Goal: Complete application form: Complete application form

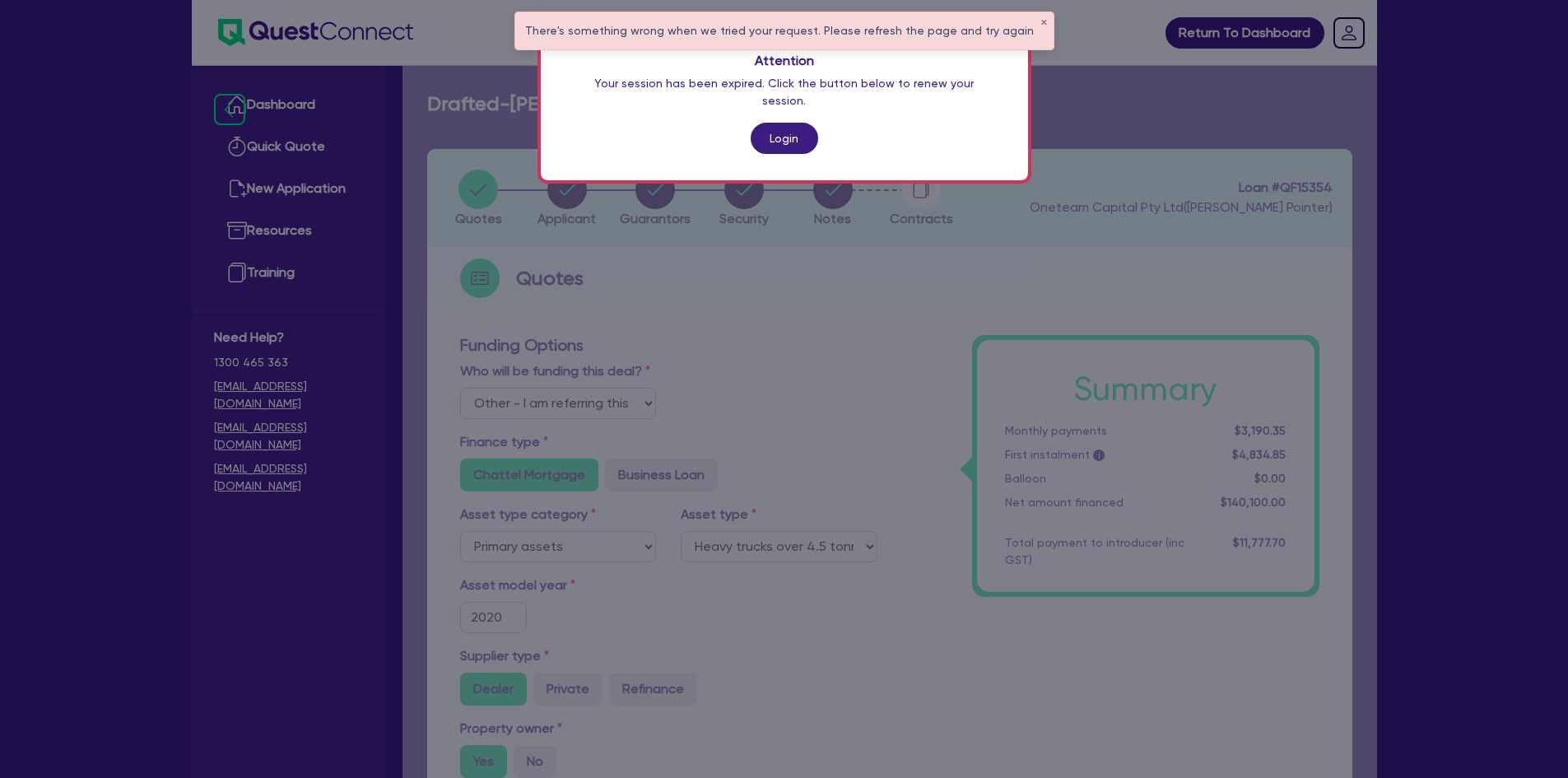
select select "Other"
select select "PRIMARY_ASSETS"
select select "HEAVY_TRUCKS"
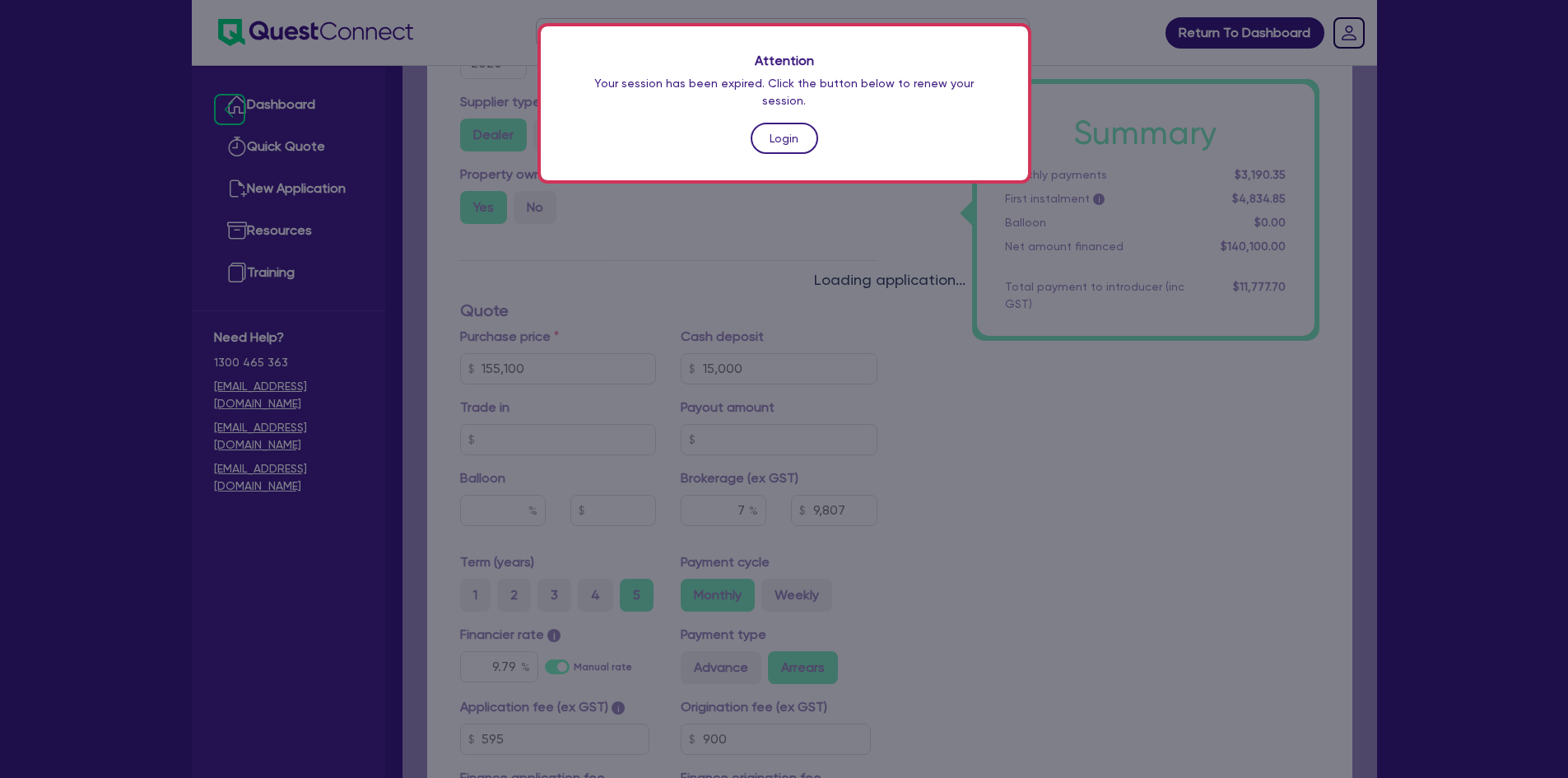
click at [780, 125] on link "Login" at bounding box center [784, 139] width 68 height 32
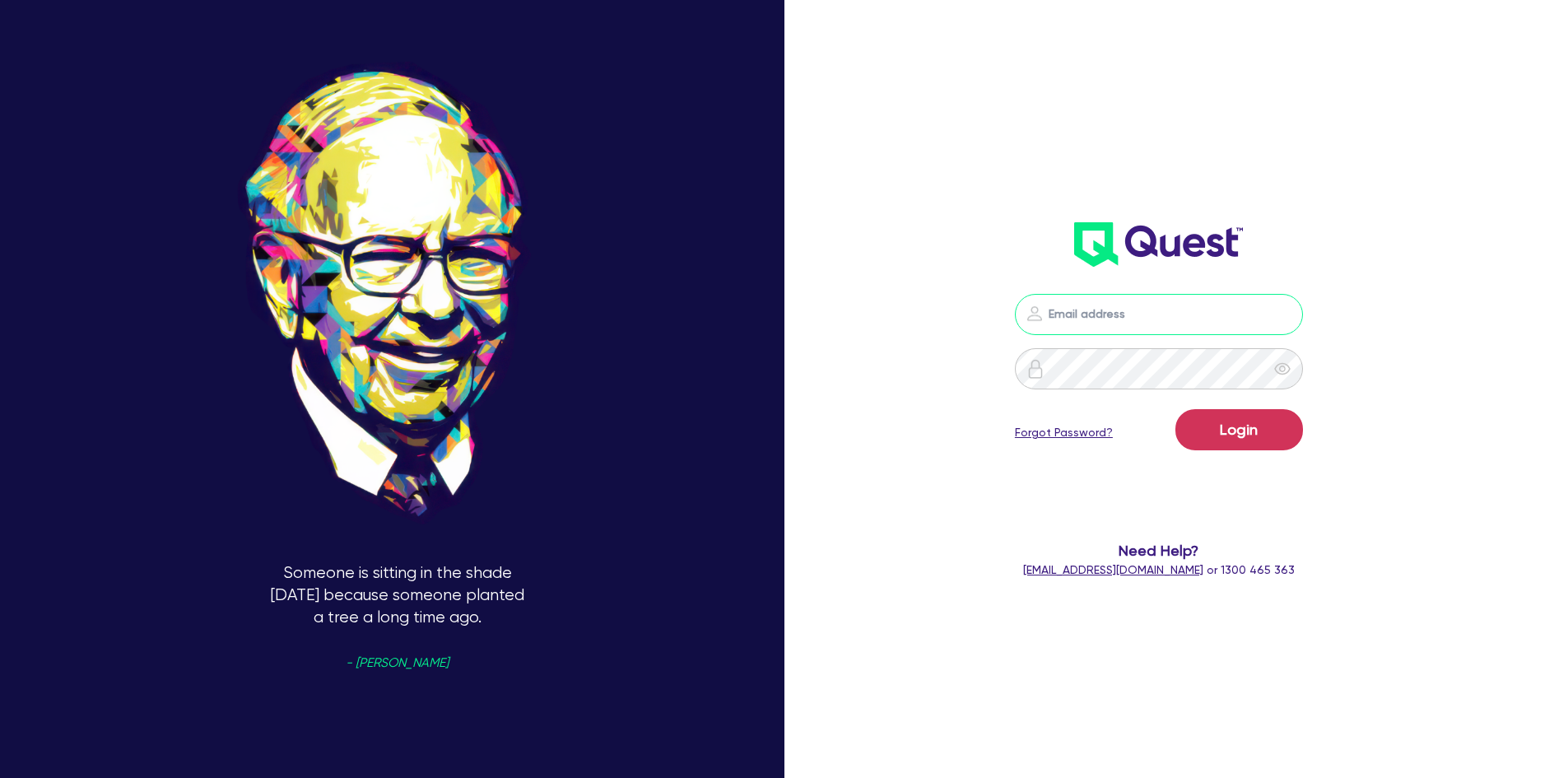
click at [1193, 313] on input "email" at bounding box center [1158, 314] width 288 height 41
type input "[PERSON_NAME][EMAIL_ADDRESS][DOMAIN_NAME]"
click at [1175, 409] on button "Login" at bounding box center [1238, 429] width 127 height 41
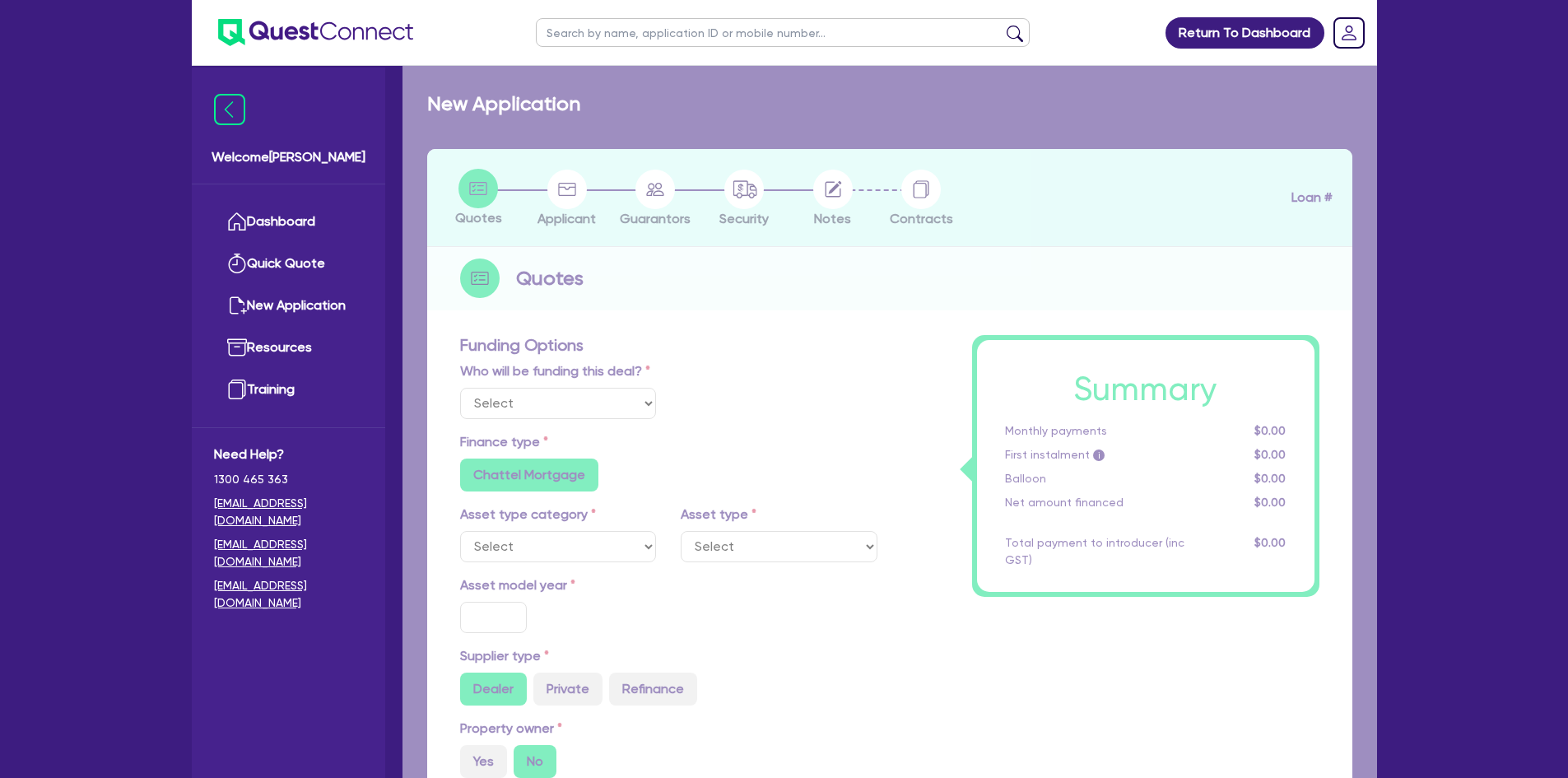
select select "Other"
select select "PRIMARY_ASSETS"
type input "2020"
radio input "true"
type input "155,100"
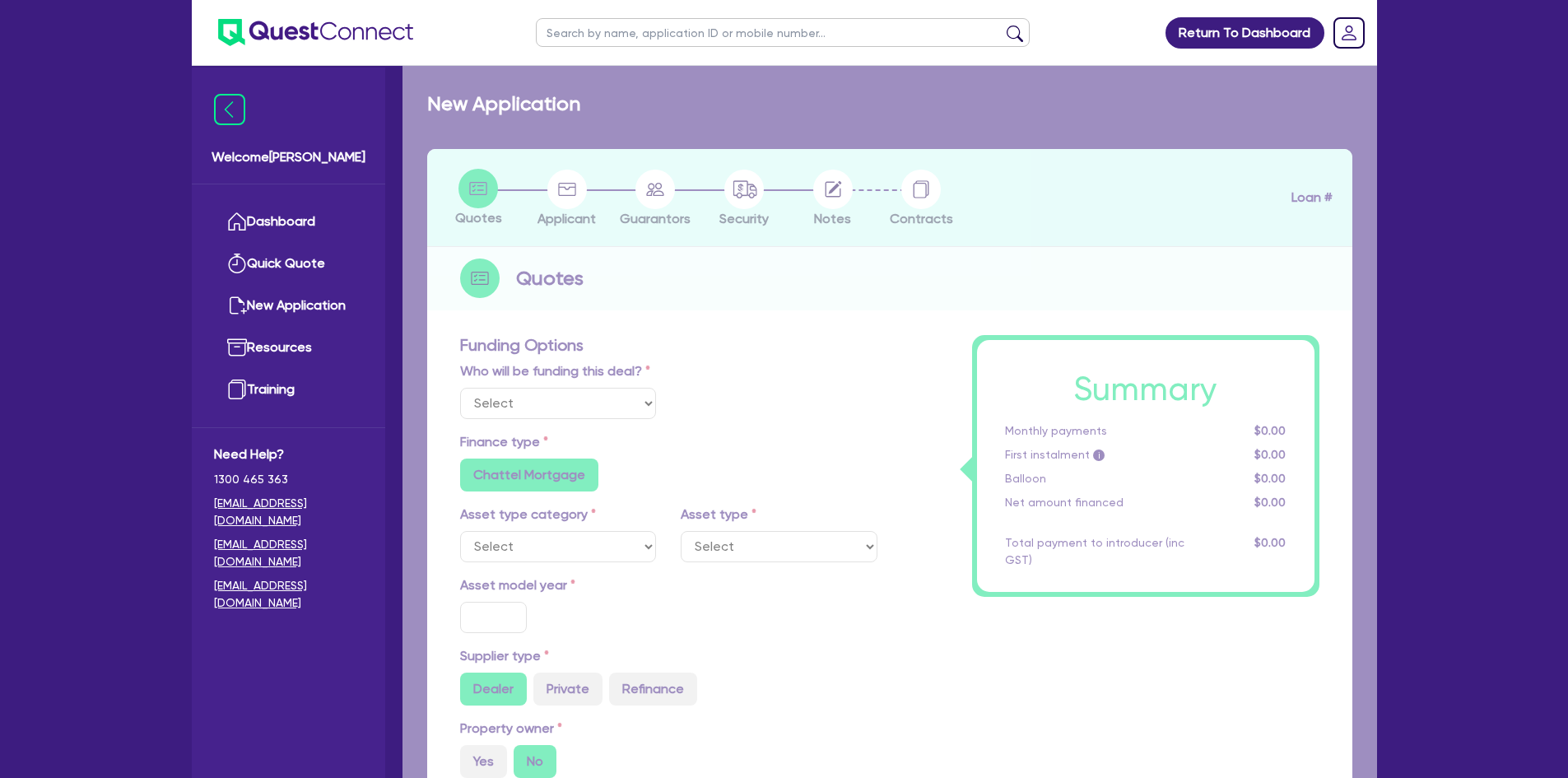
type input "15,000"
type input "7"
type input "9,807"
type input "9.79"
radio input "false"
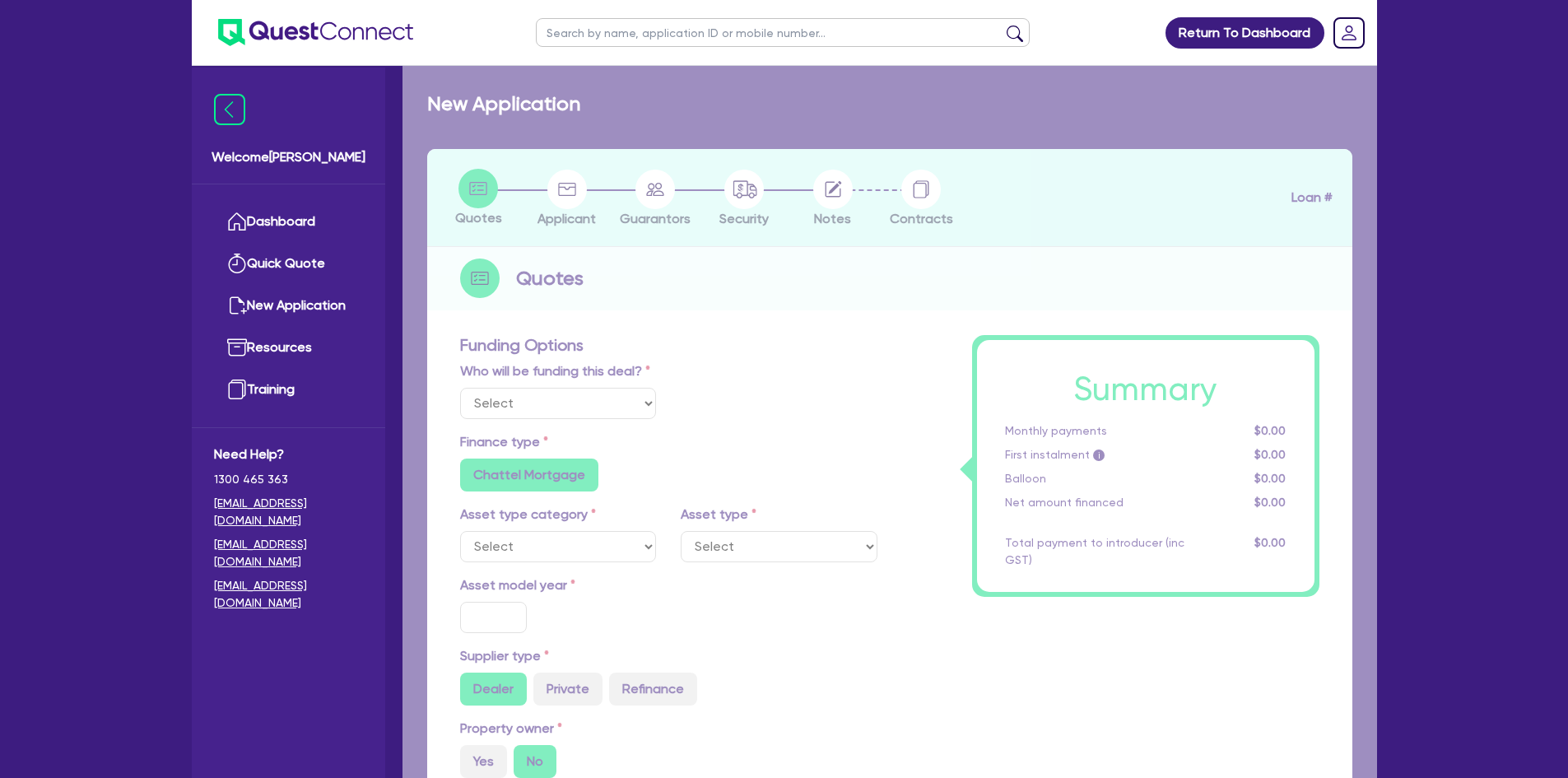
type input "900"
radio input "false"
select select "HEAVY_TRUCKS"
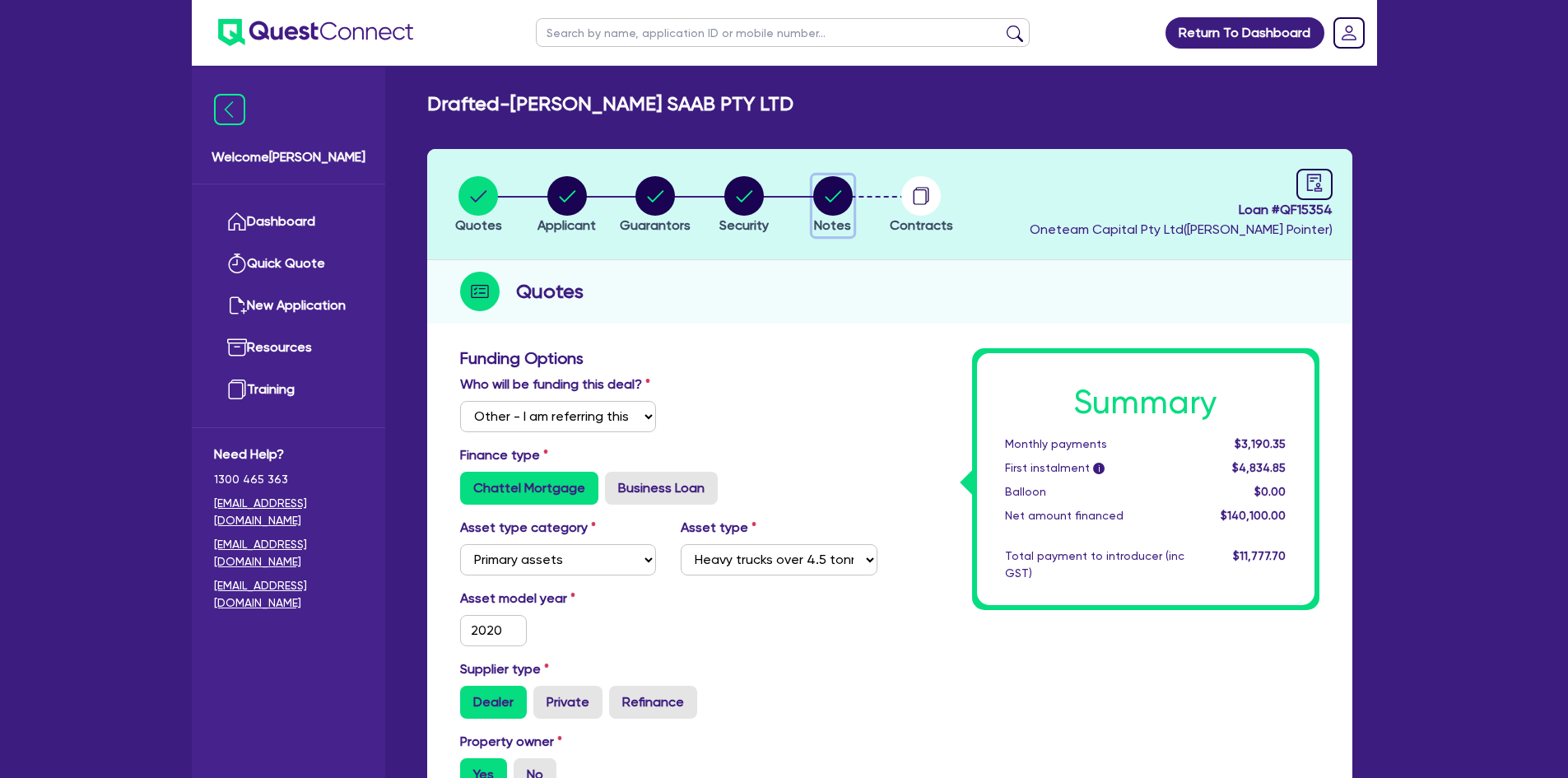
click at [835, 195] on circle "button" at bounding box center [832, 196] width 39 height 39
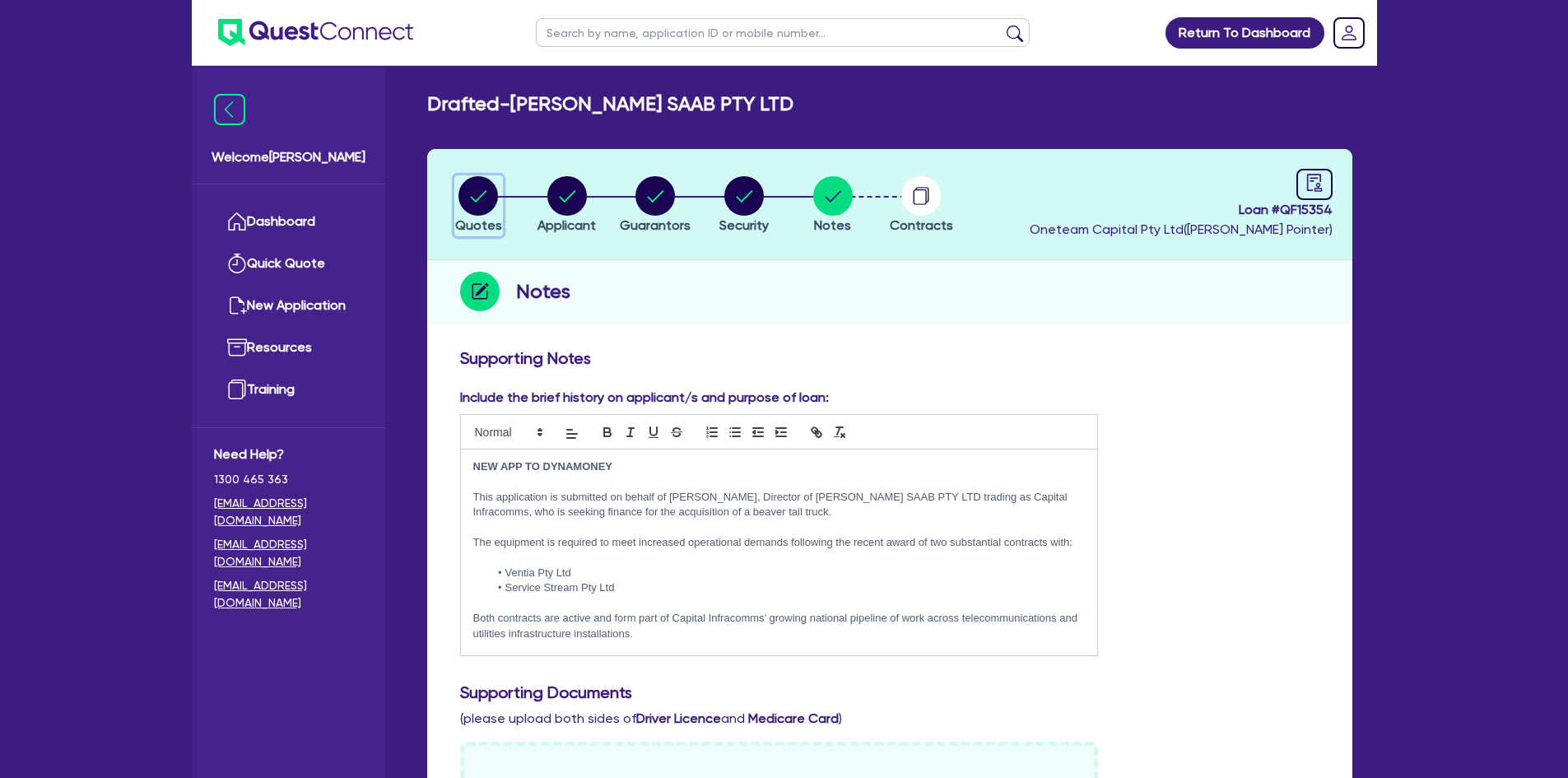
click at [471, 204] on circle "button" at bounding box center [478, 196] width 39 height 39
select select "Other"
select select "PRIMARY_ASSETS"
select select "HEAVY_TRUCKS"
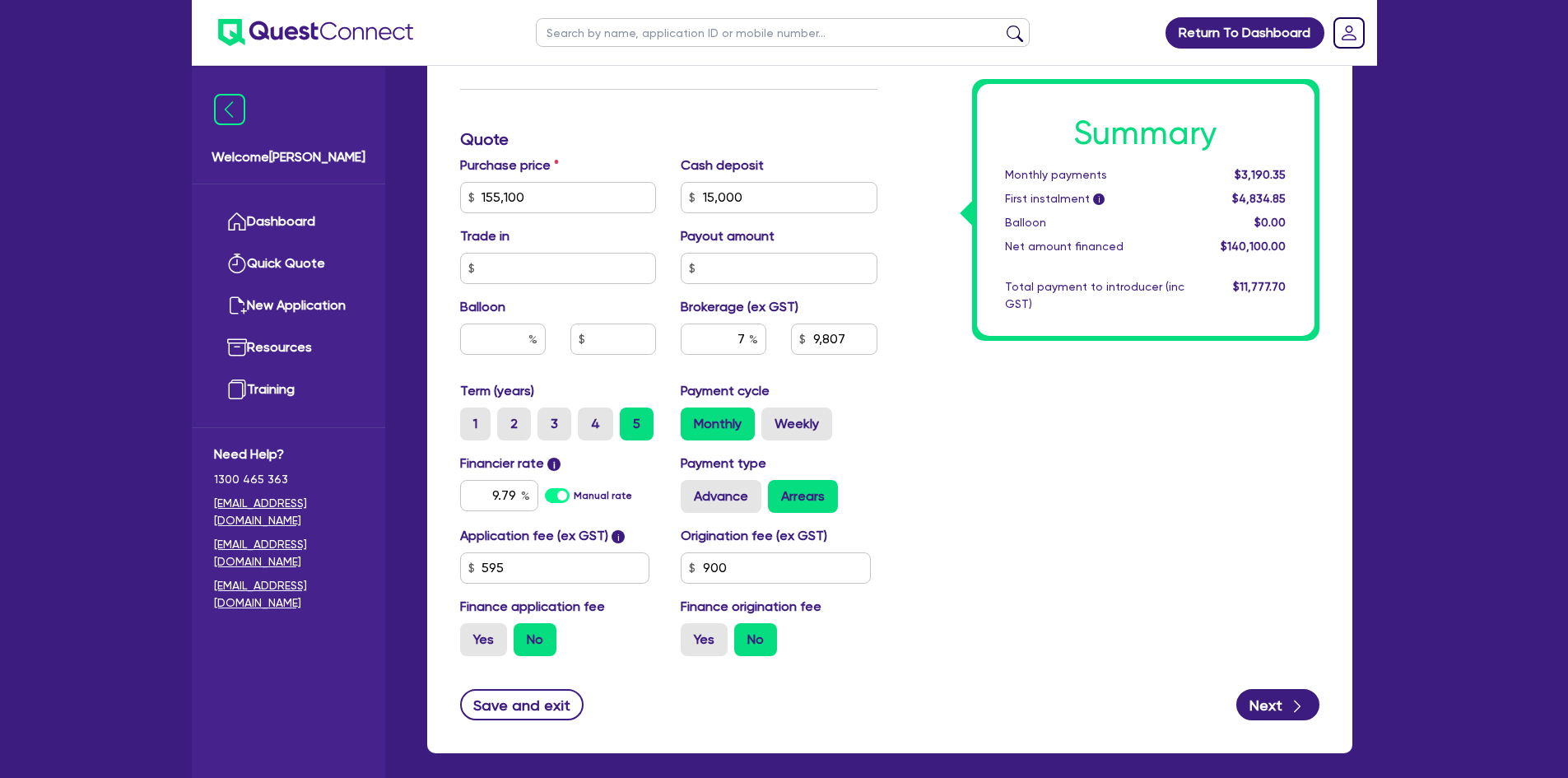
scroll to position [814, 0]
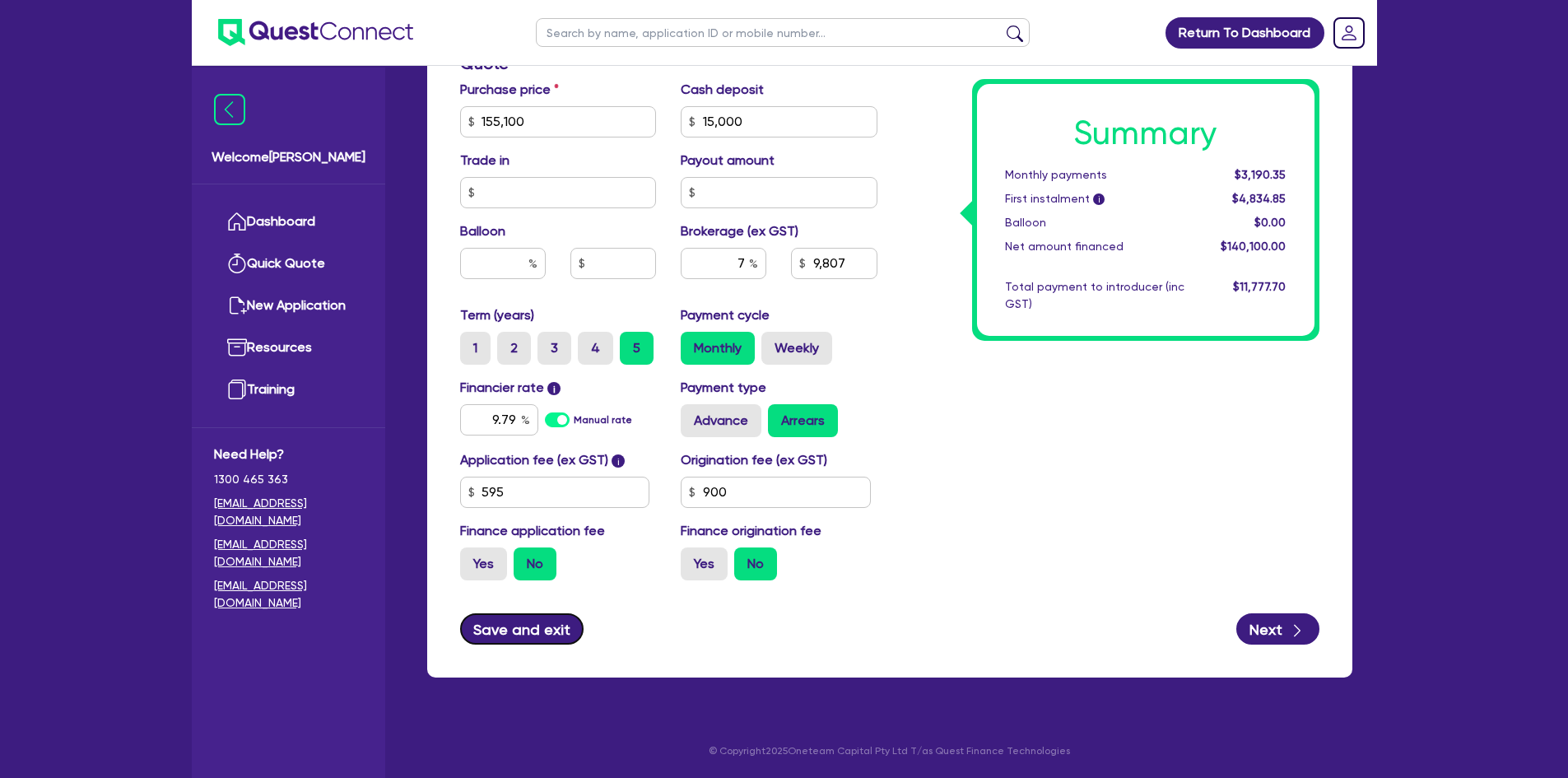
click at [545, 617] on button "Save and exit" at bounding box center [523, 629] width 125 height 32
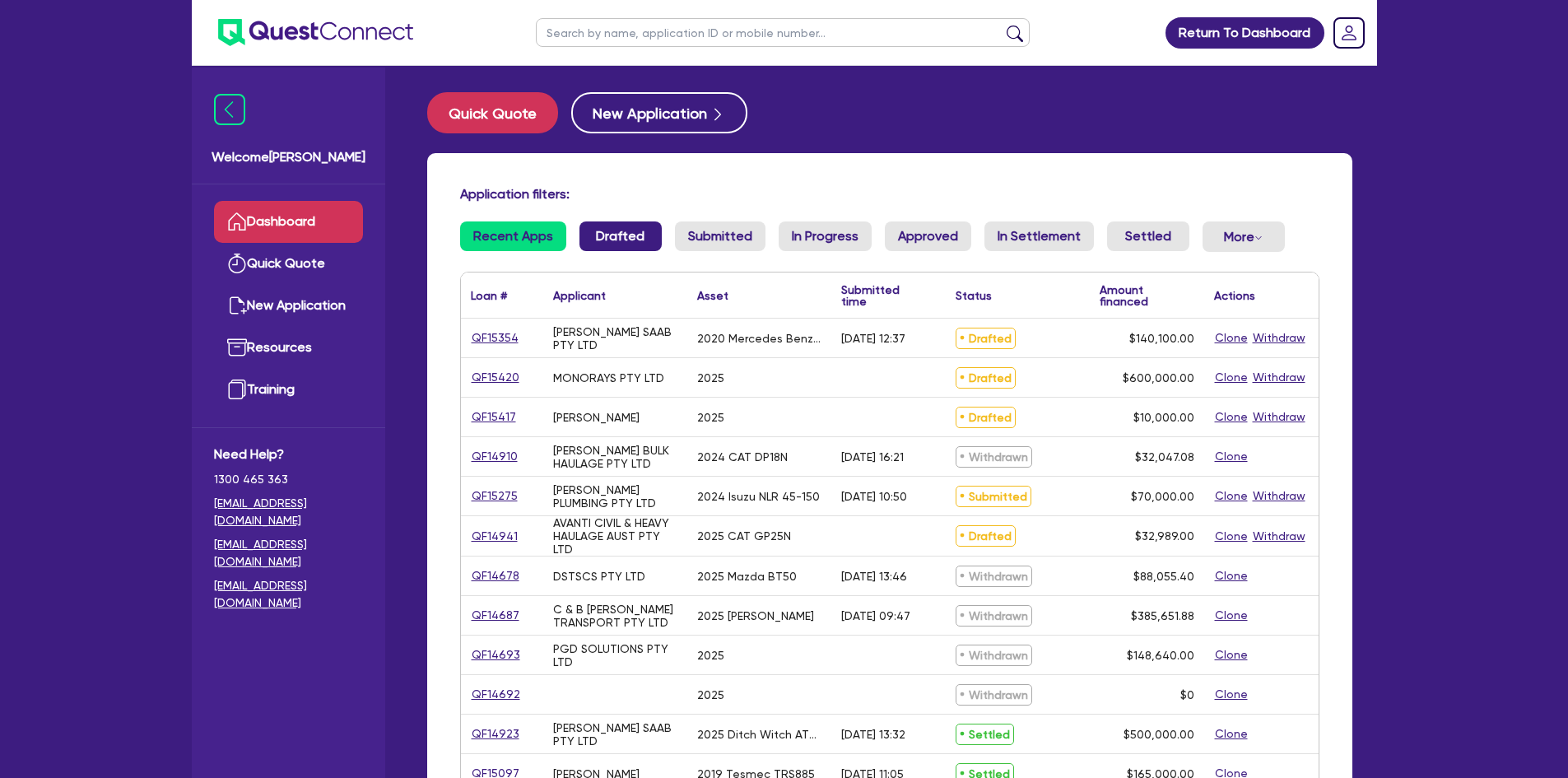
click at [609, 234] on link "Drafted" at bounding box center [621, 236] width 82 height 30
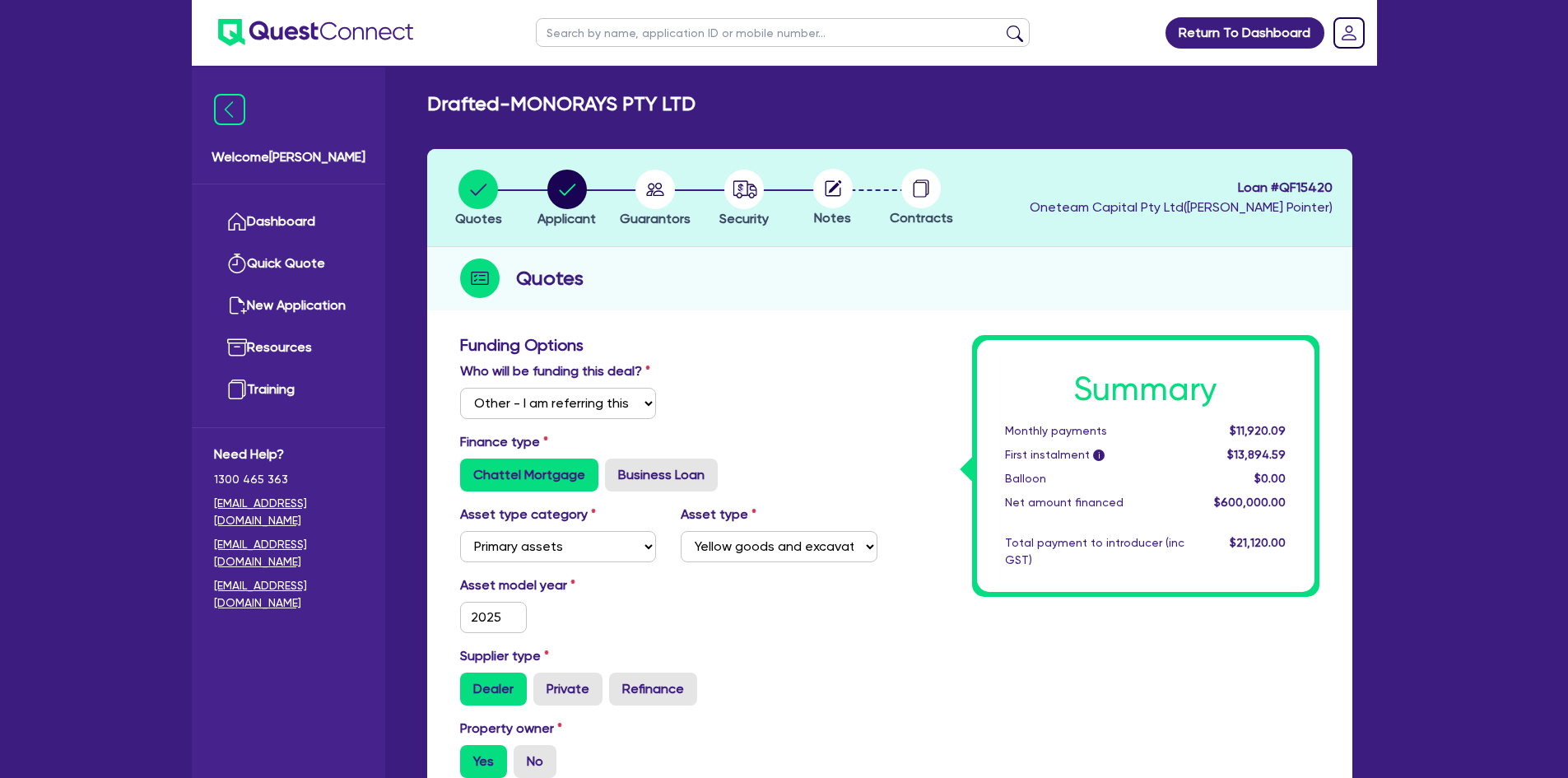
select select "Other"
select select "PRIMARY_ASSETS"
select select "YELLOW_GOODS_AND_EXCAVATORS"
drag, startPoint x: 540, startPoint y: 175, endPoint x: 551, endPoint y: 175, distance: 11.0
click at [540, 175] on div "button" at bounding box center [567, 189] width 59 height 39
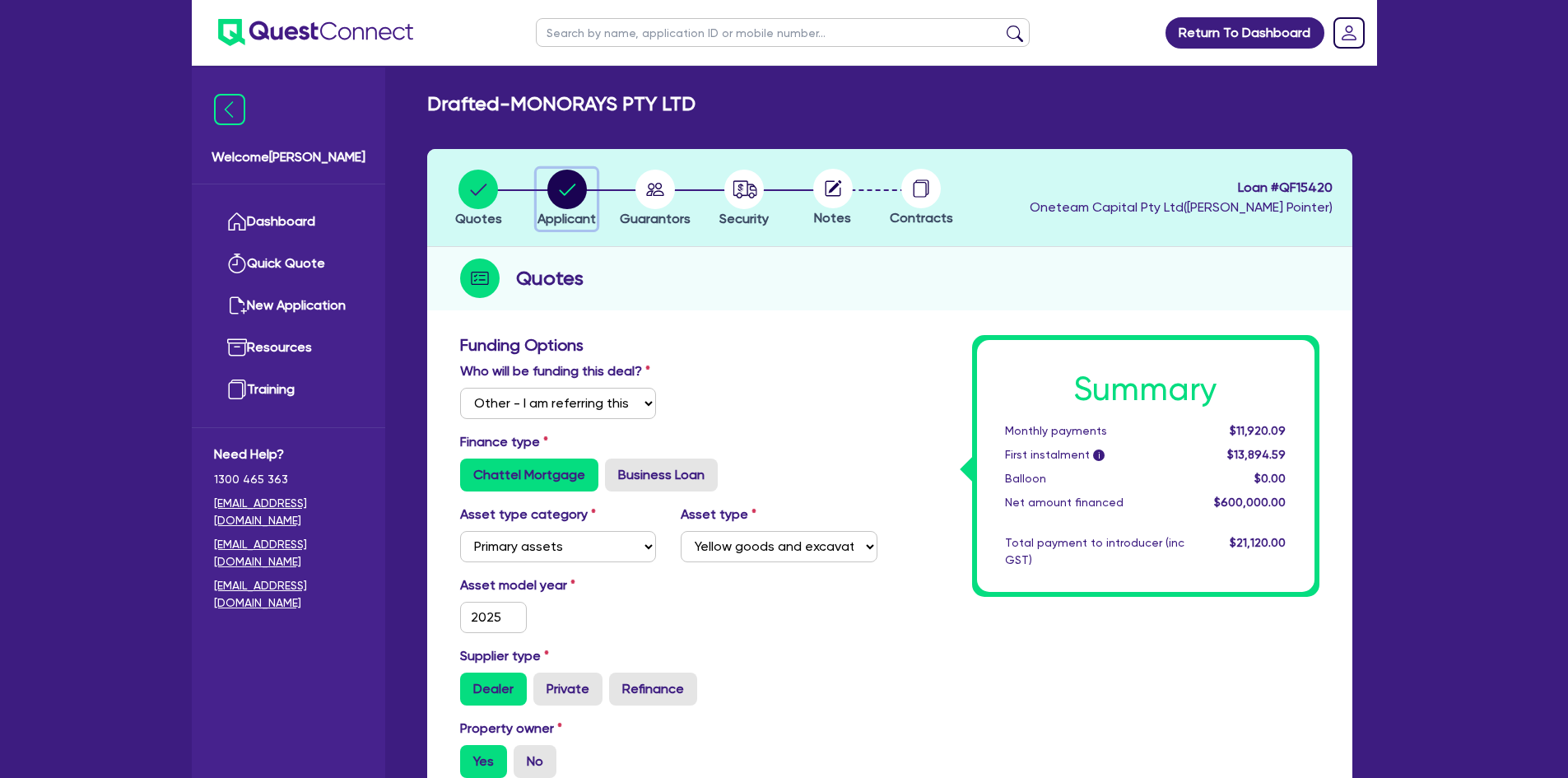
select select "COMPANY"
select select "BUILDING_CONSTRUCTION"
select select "TRADES_SERVICES_BUSINESSES_GOVERNMENT"
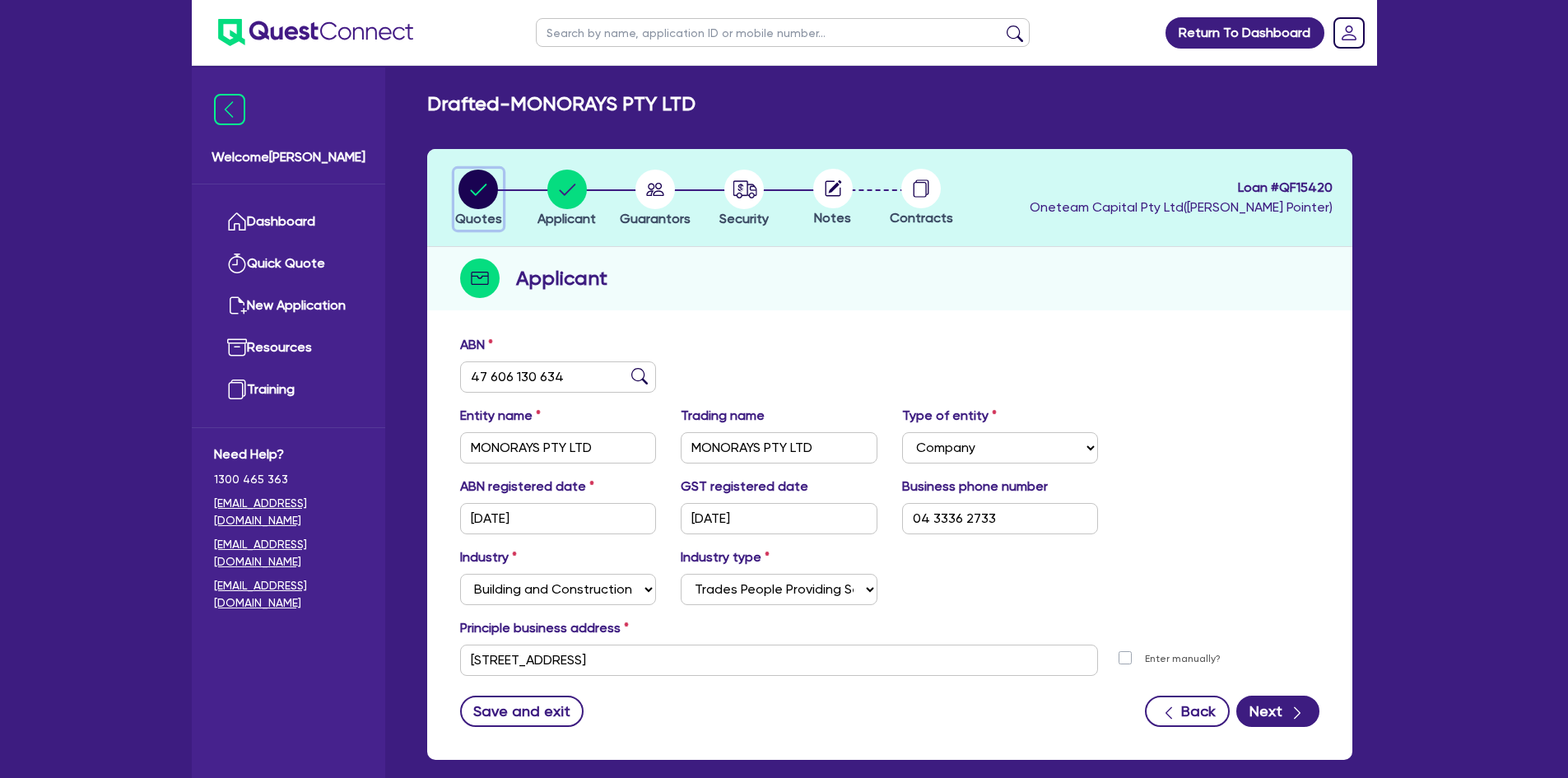
click at [488, 186] on circle "button" at bounding box center [478, 189] width 39 height 39
select select "Other"
select select "PRIMARY_ASSETS"
select select "YELLOW_GOODS_AND_EXCAVATORS"
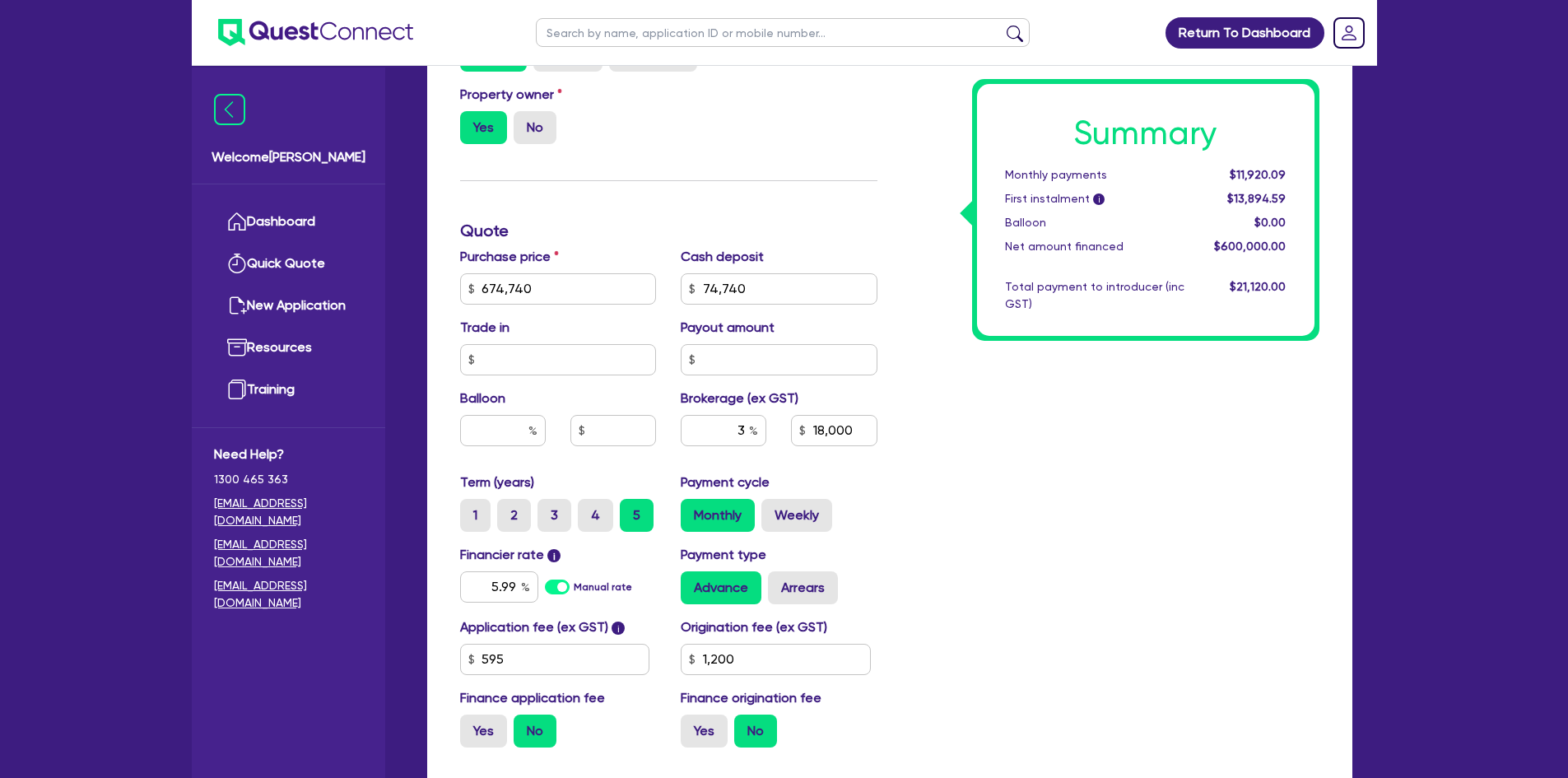
scroll to position [659, 0]
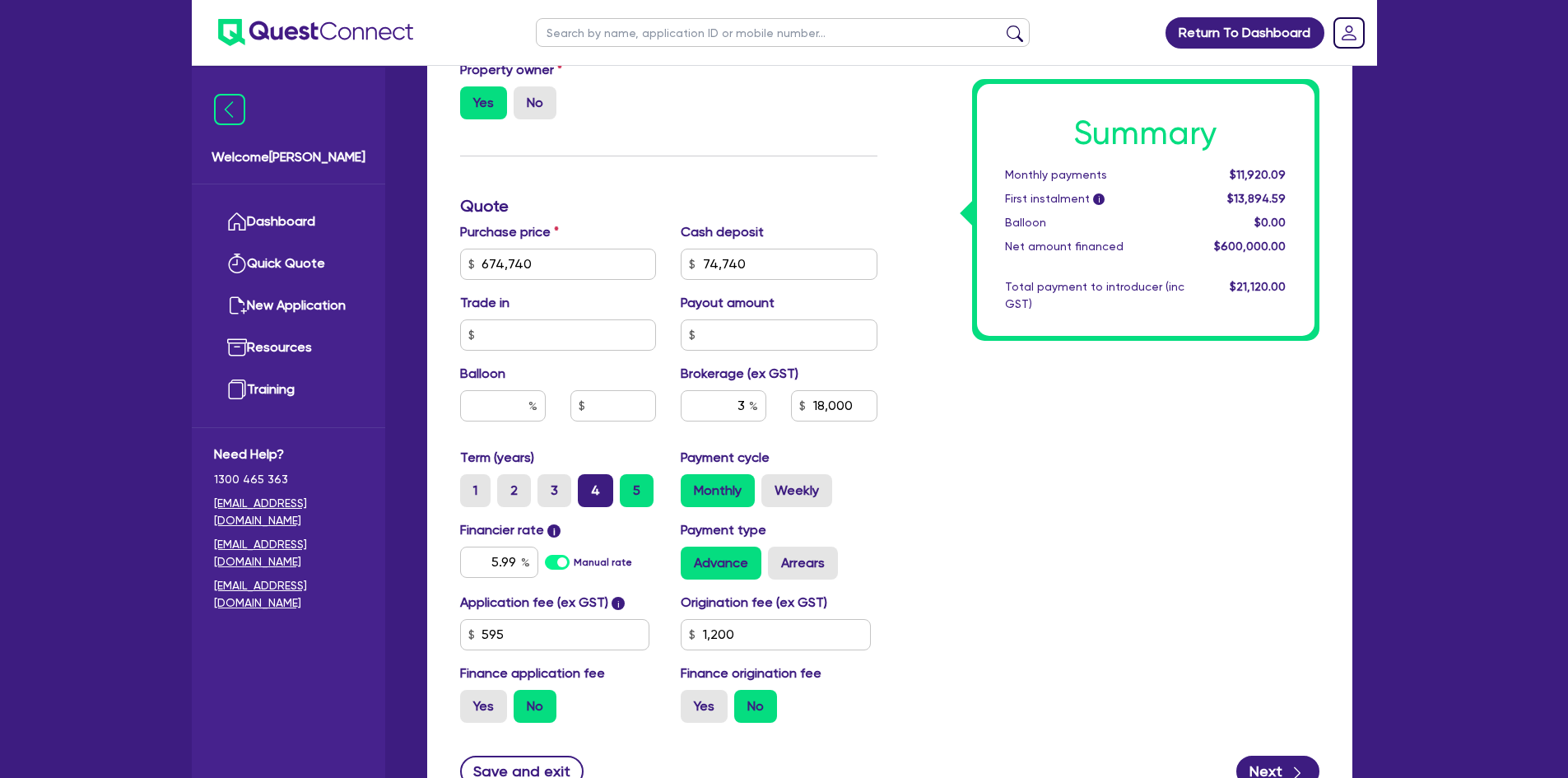
click at [602, 475] on label "4" at bounding box center [595, 491] width 35 height 33
click at [588, 475] on input "4" at bounding box center [583, 480] width 11 height 11
radio input "true"
type input "674,740"
type input "74,740"
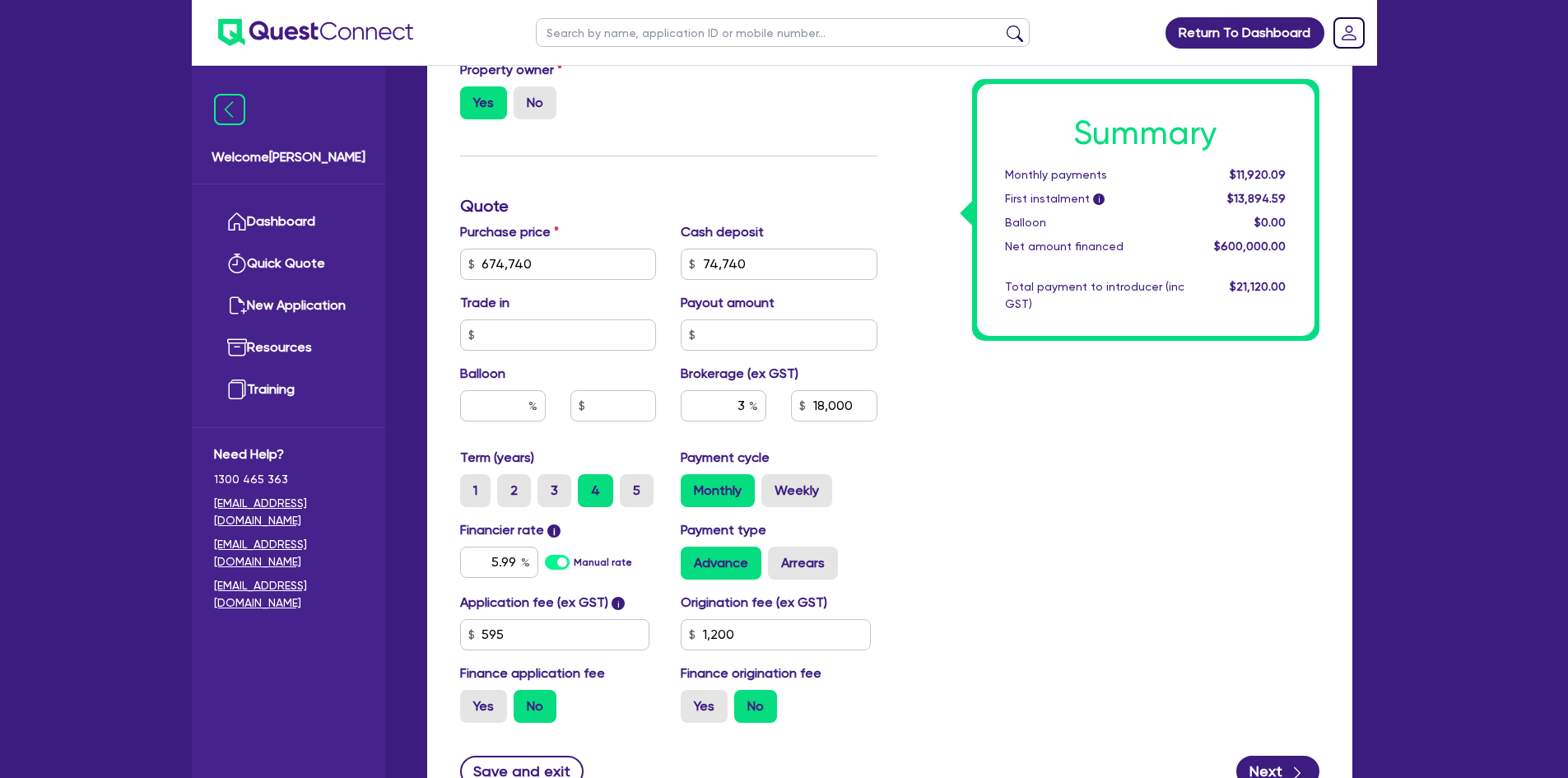
type input "18,000"
type input "1,200"
type input "674,740"
type input "74,740"
type input "18,000"
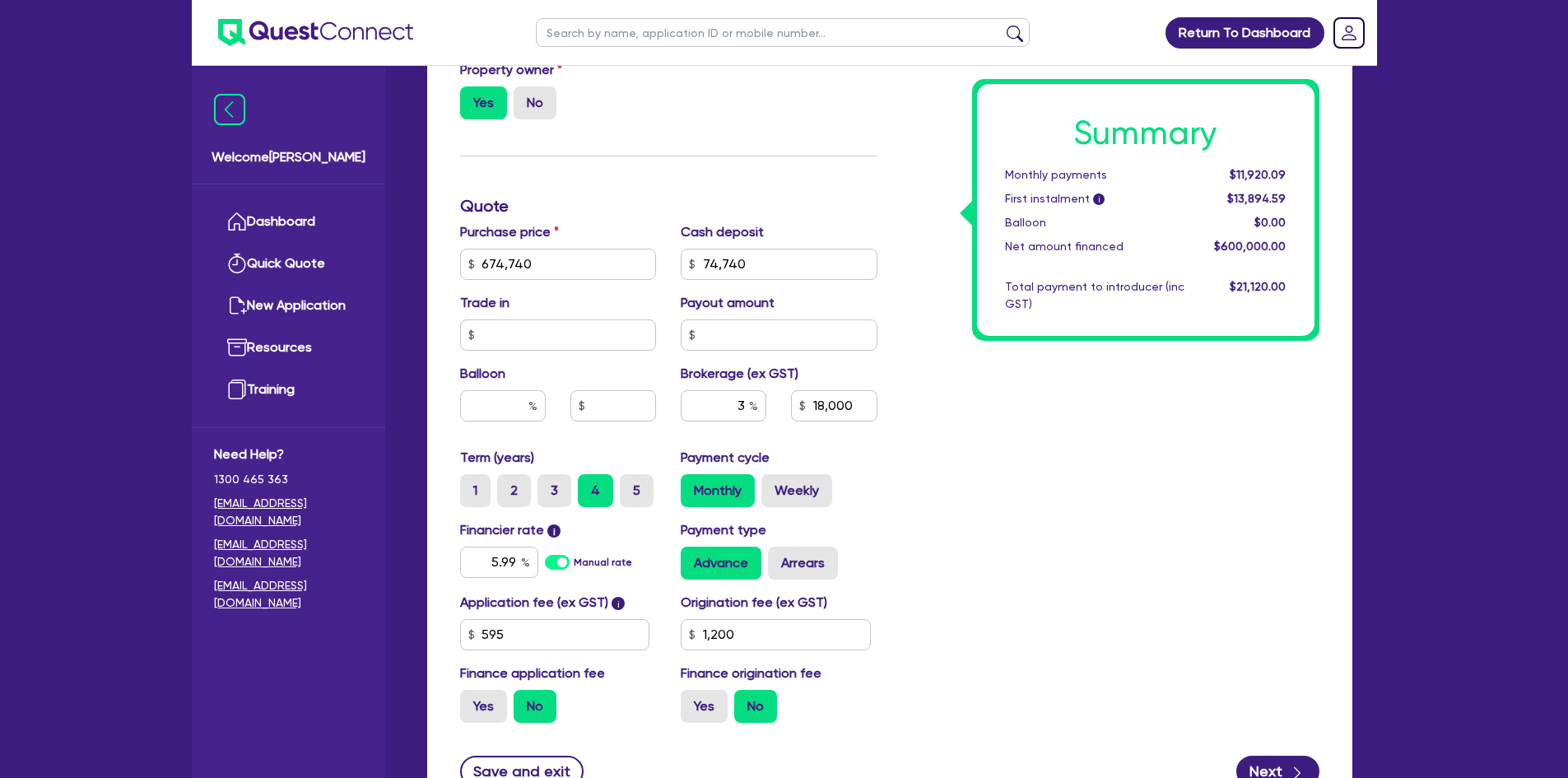
type input "1,200"
click at [622, 489] on label "5" at bounding box center [637, 491] width 33 height 33
click at [622, 485] on input "5" at bounding box center [625, 480] width 11 height 11
radio input "true"
type input "674,740"
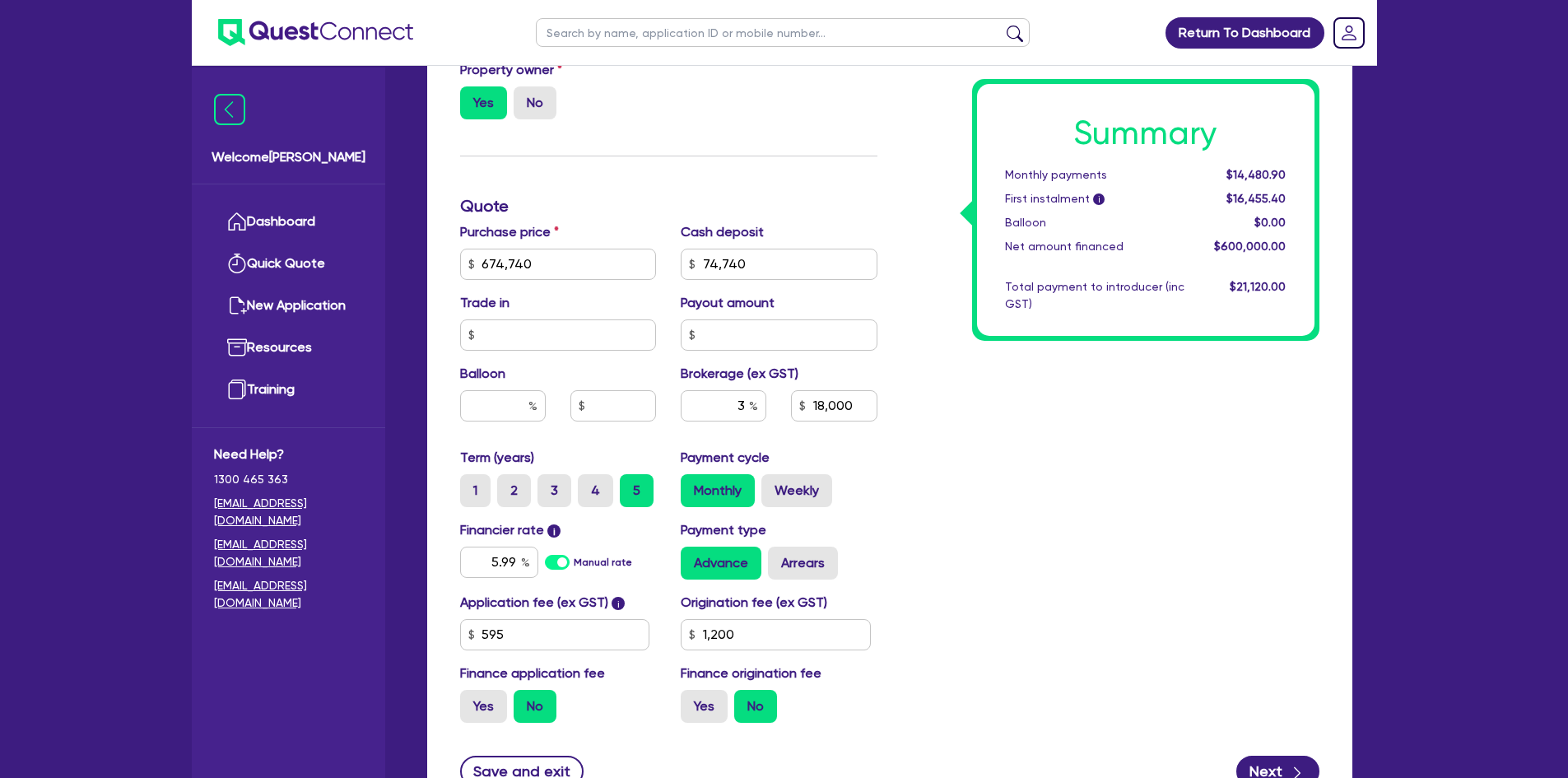
type input "74,740"
type input "18,000"
type input "1,200"
type input "674,740"
type input "74,740"
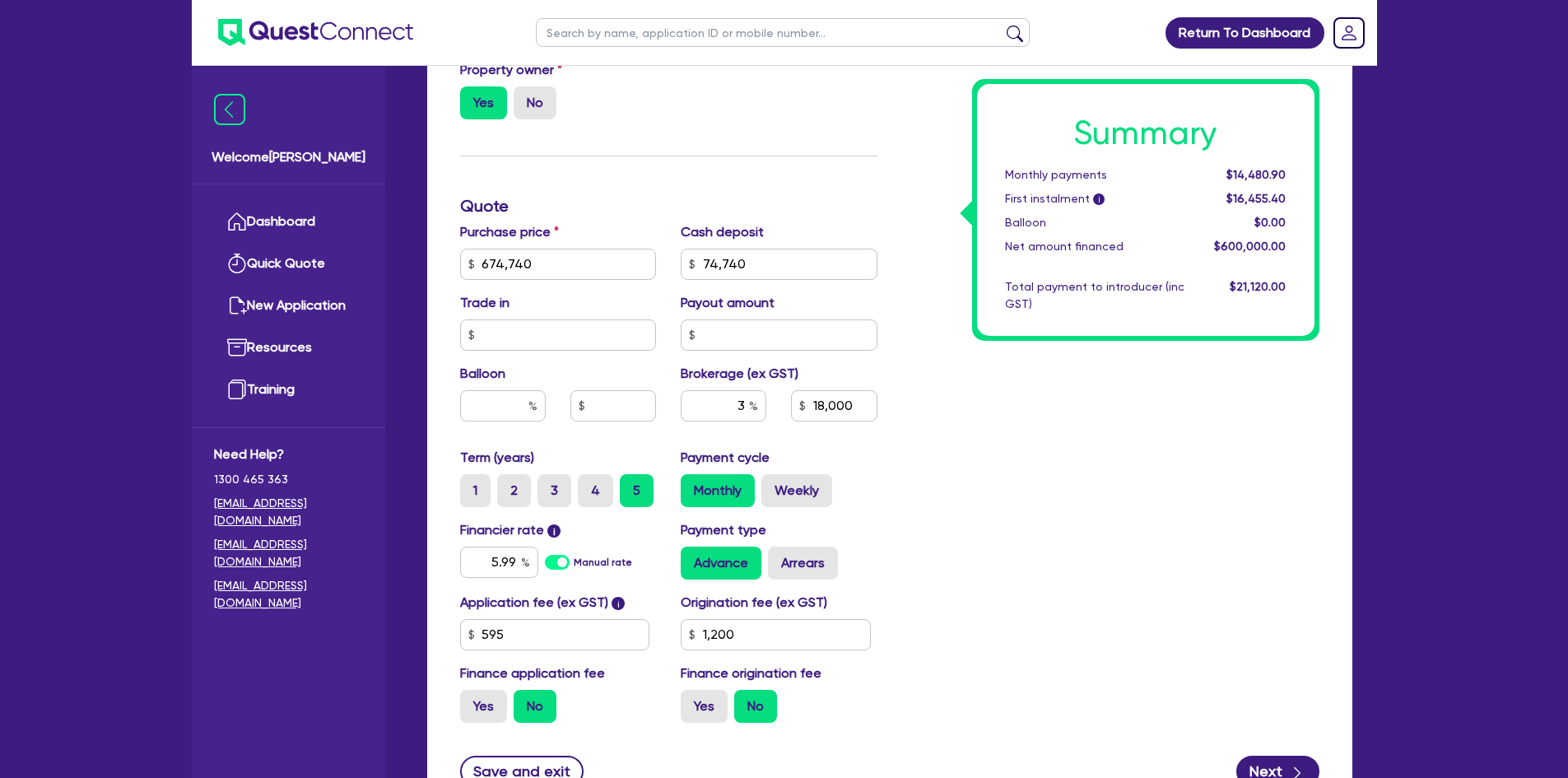
type input "18,000"
type input "1,200"
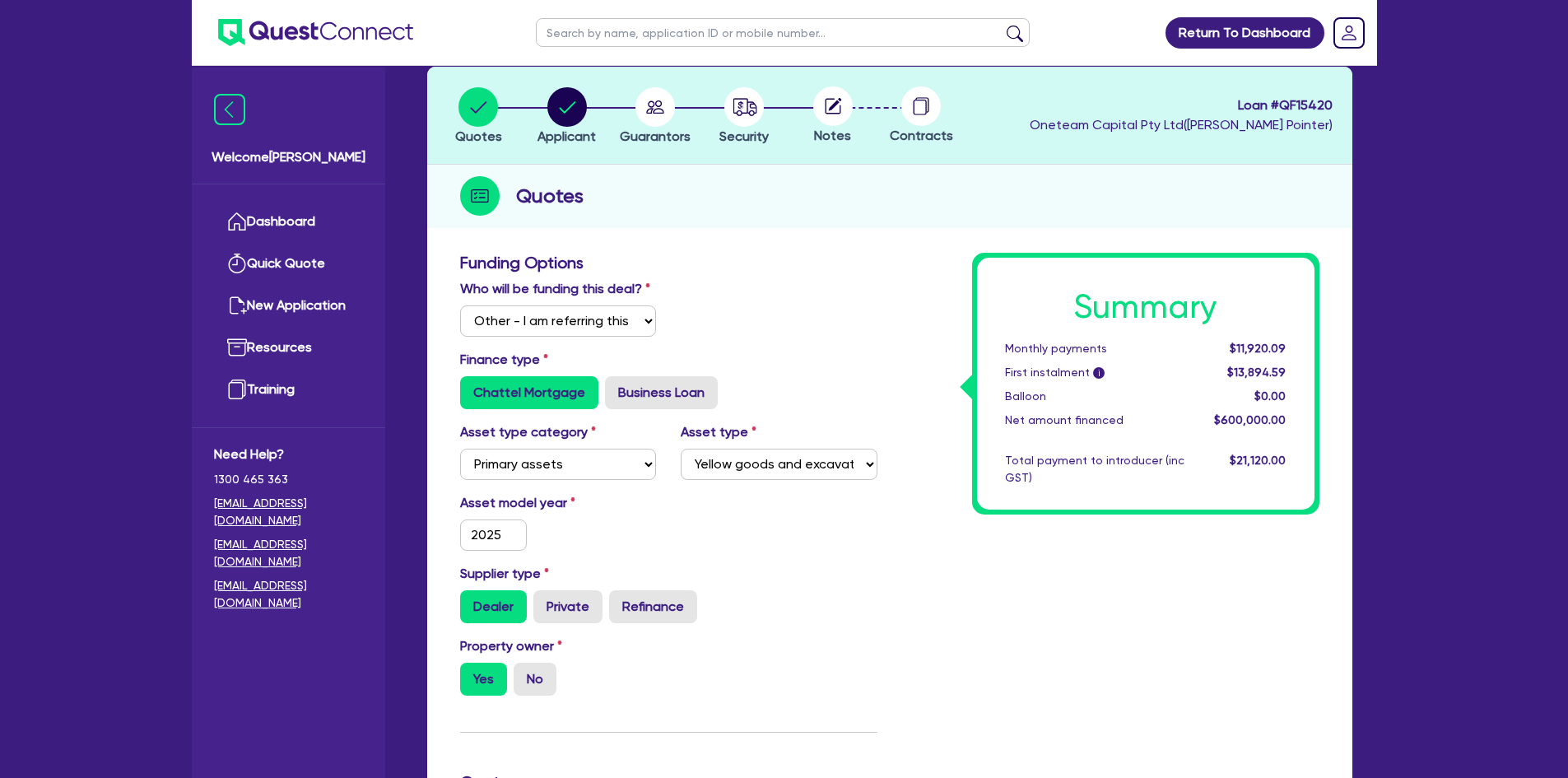
scroll to position [0, 0]
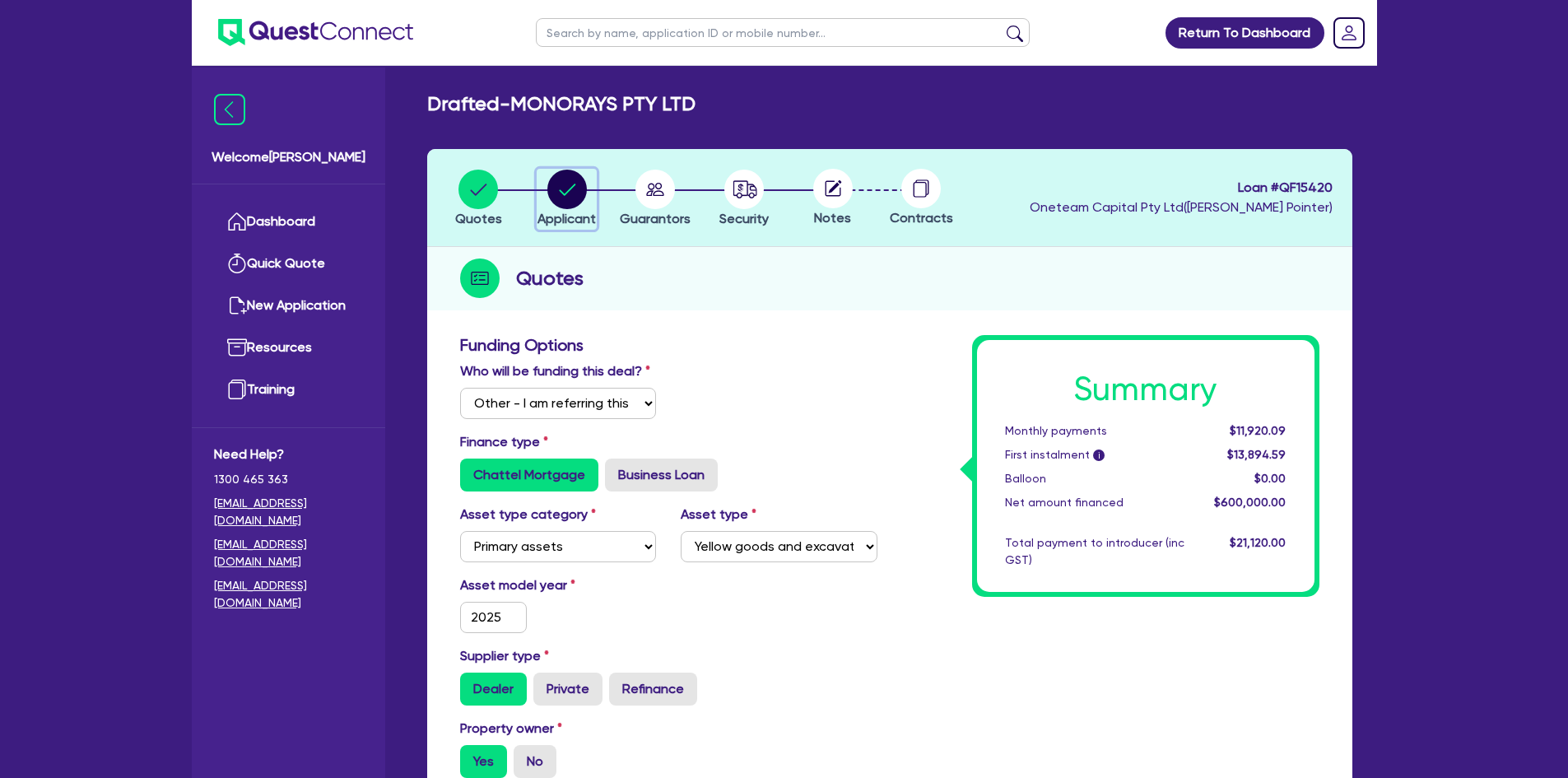
click at [569, 202] on circle "button" at bounding box center [567, 189] width 39 height 39
select select "COMPANY"
select select "BUILDING_CONSTRUCTION"
select select "TRADES_SERVICES_BUSINESSES_GOVERNMENT"
